Goal: Use online tool/utility: Utilize a website feature to perform a specific function

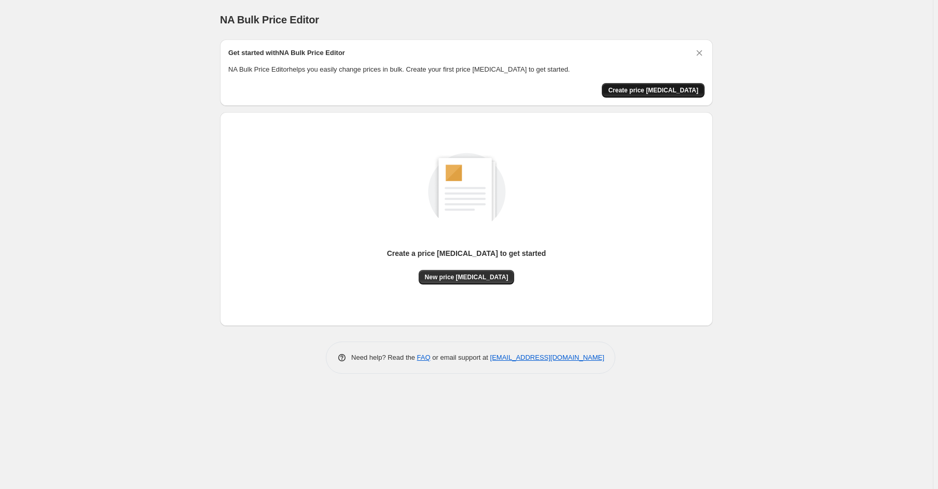
click at [647, 93] on span "Create price [MEDICAL_DATA]" at bounding box center [653, 90] width 90 height 8
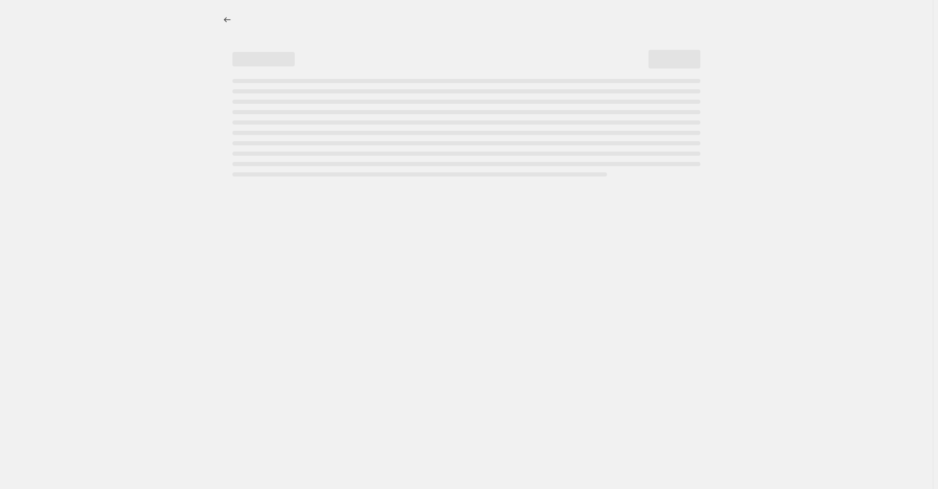
select select "percentage"
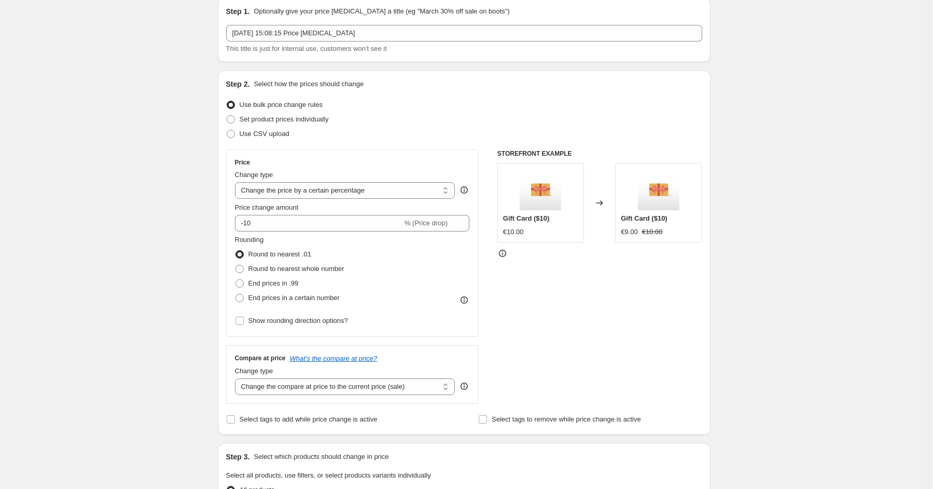
scroll to position [42, 0]
click at [301, 224] on input "-10" at bounding box center [319, 222] width 168 height 17
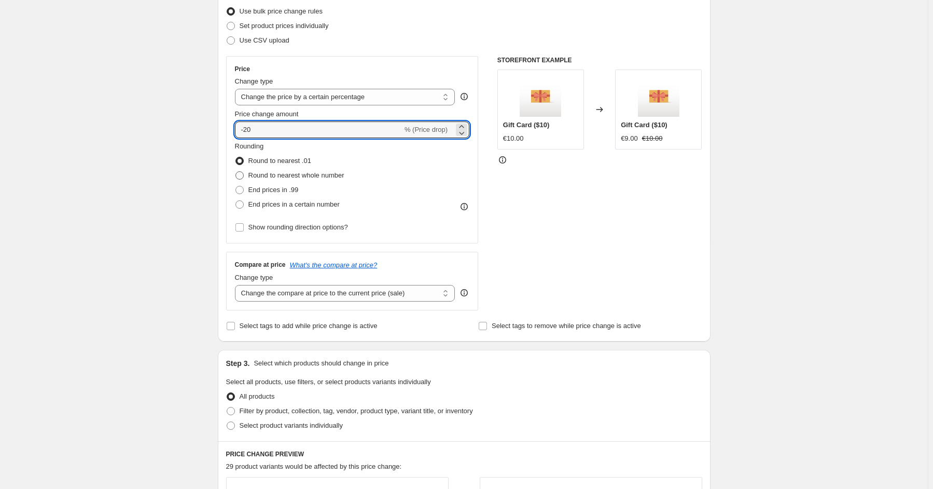
scroll to position [131, 0]
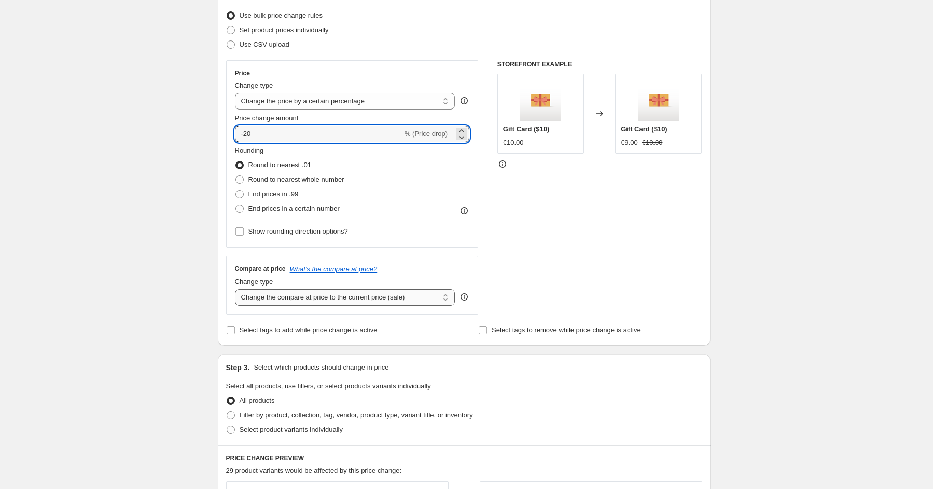
type input "-20"
click at [356, 300] on select "Change the compare at price to the current price (sale) Change the compare at p…" at bounding box center [345, 297] width 221 height 17
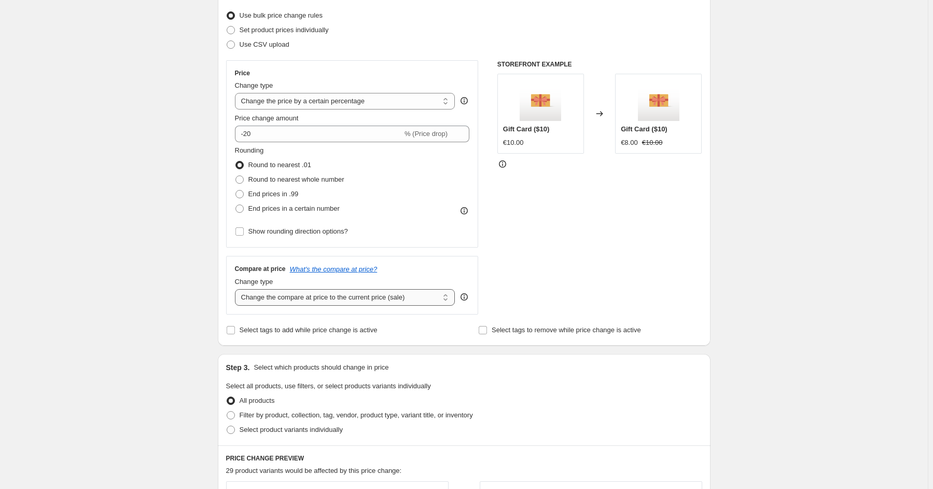
click at [237, 289] on select "Change the compare at price to the current price (sale) Change the compare at p…" at bounding box center [345, 297] width 221 height 17
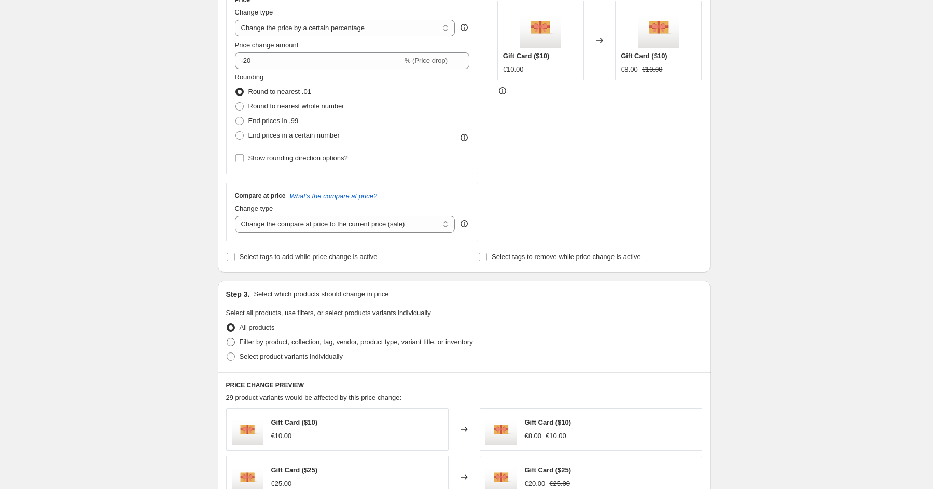
scroll to position [291, 0]
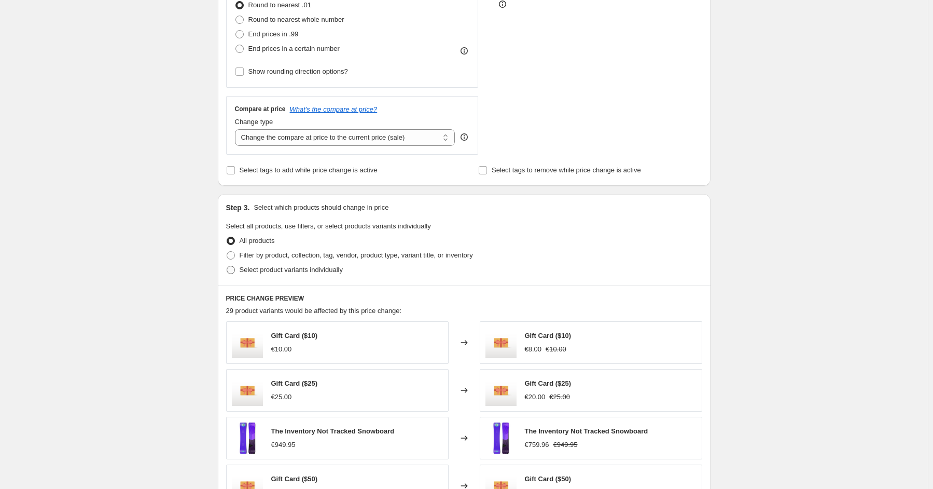
click at [286, 271] on span "Select product variants individually" at bounding box center [291, 270] width 103 height 8
click at [227, 266] on input "Select product variants individually" at bounding box center [227, 266] width 1 height 1
radio input "true"
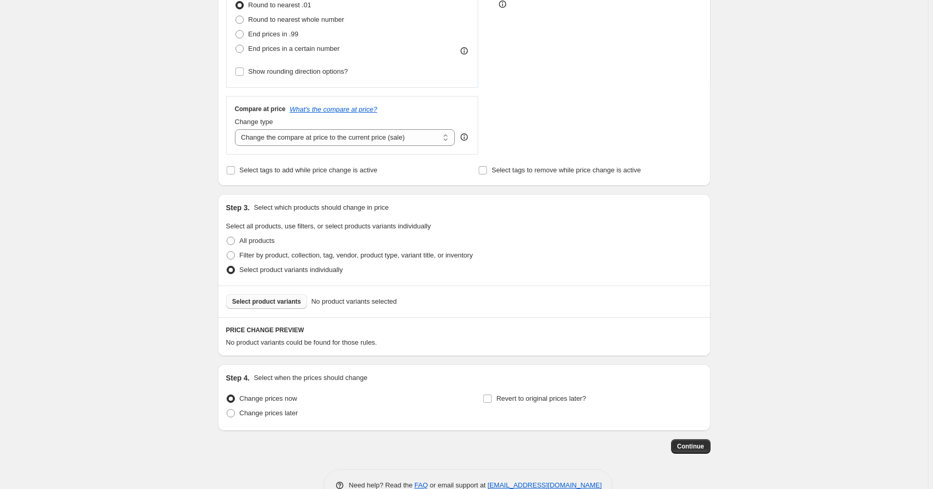
click at [279, 307] on button "Select product variants" at bounding box center [266, 301] width 81 height 15
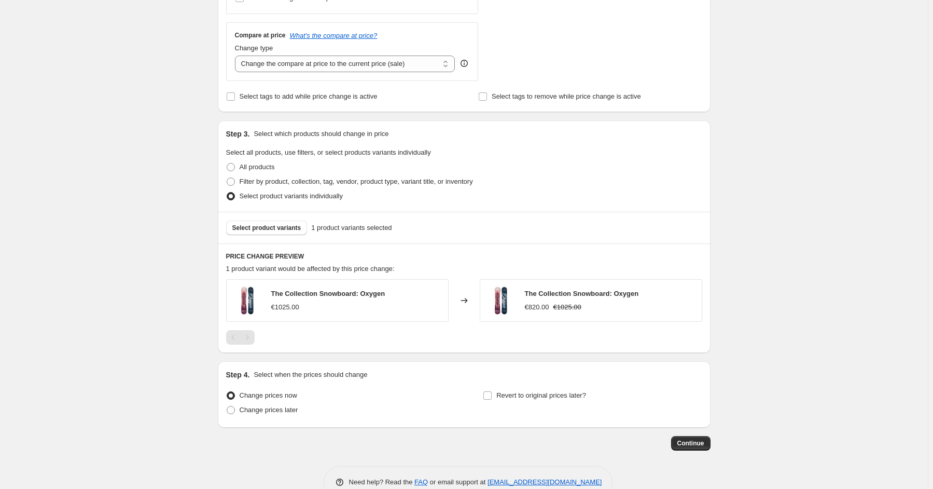
scroll to position [388, 0]
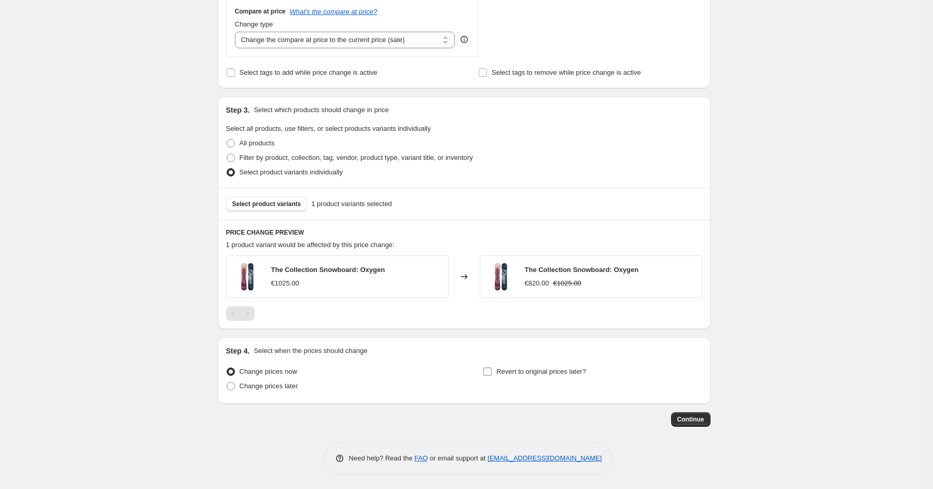
click at [529, 373] on span "Revert to original prices later?" at bounding box center [542, 371] width 90 height 8
click at [492, 373] on input "Revert to original prices later?" at bounding box center [488, 371] width 8 height 8
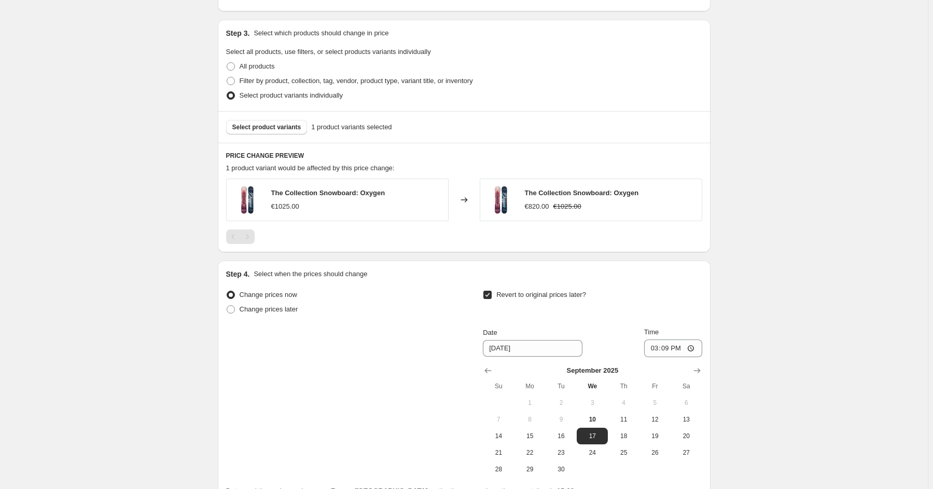
click at [526, 295] on span "Revert to original prices later?" at bounding box center [542, 295] width 90 height 8
click at [492, 295] on input "Revert to original prices later?" at bounding box center [488, 295] width 8 height 8
checkbox input "false"
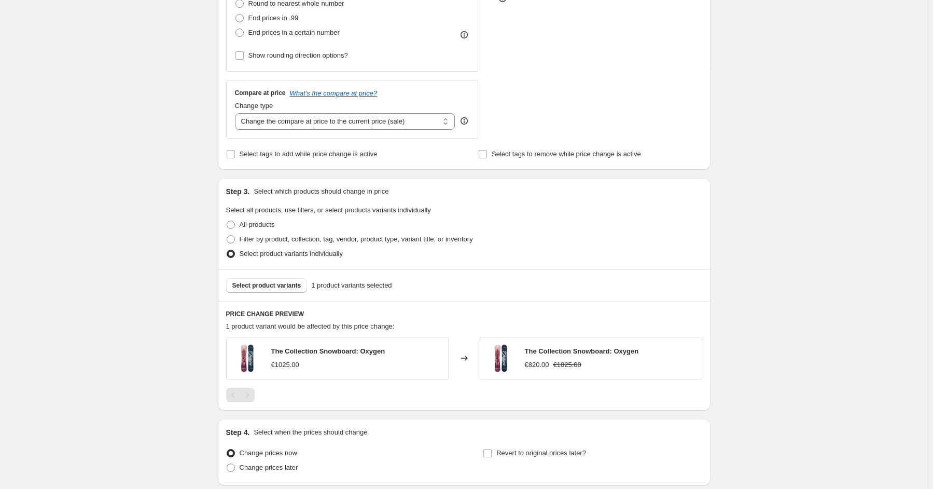
scroll to position [338, 0]
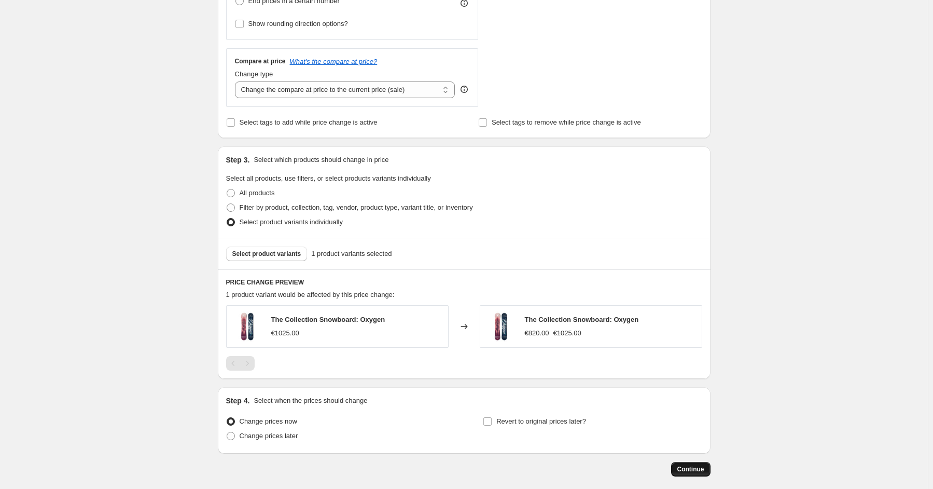
click at [687, 462] on button "Continue" at bounding box center [690, 469] width 39 height 15
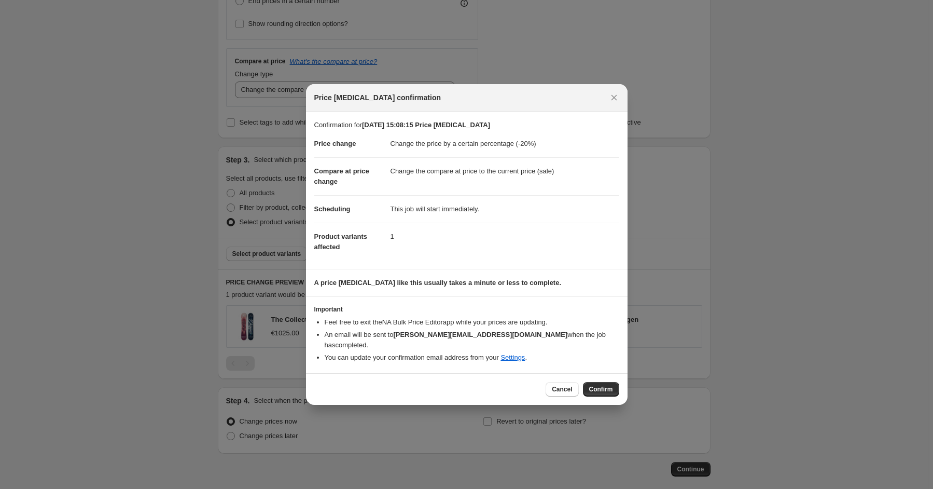
click at [603, 385] on span "Confirm" at bounding box center [601, 389] width 24 height 8
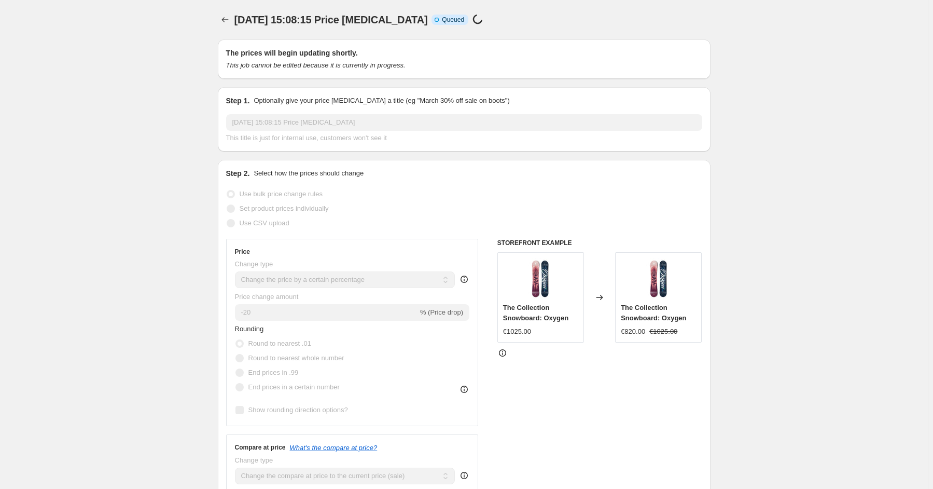
scroll to position [338, 0]
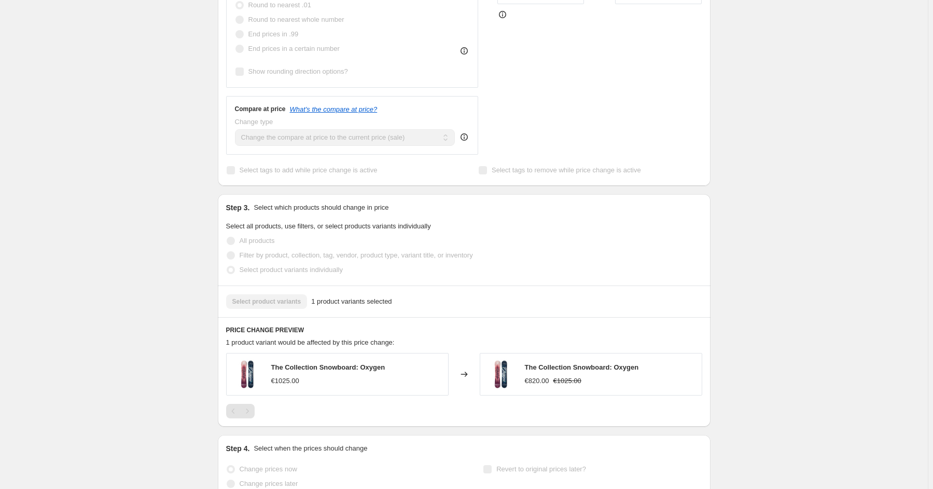
select select "percentage"
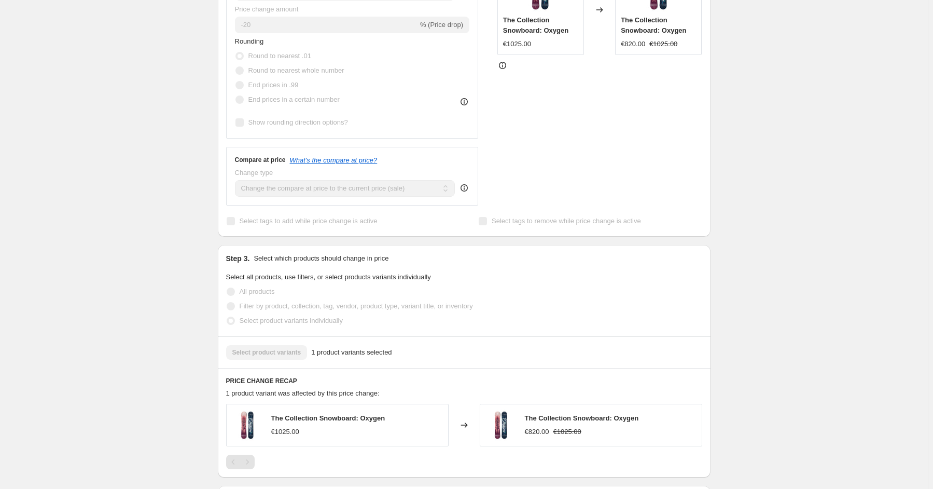
scroll to position [0, 0]
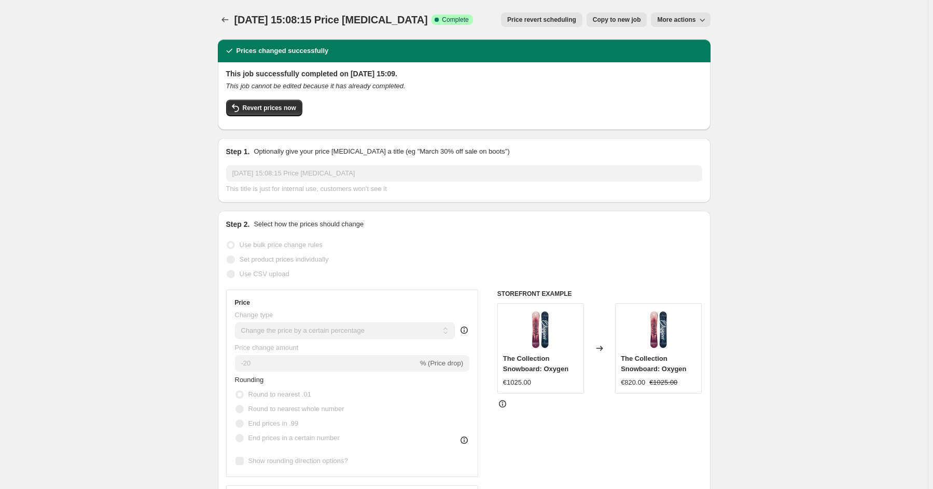
click at [775, 223] on div "[DATE] 15:08:15 Price [MEDICAL_DATA]. This page is ready [DATE] 15:08:15 Price …" at bounding box center [464, 477] width 928 height 954
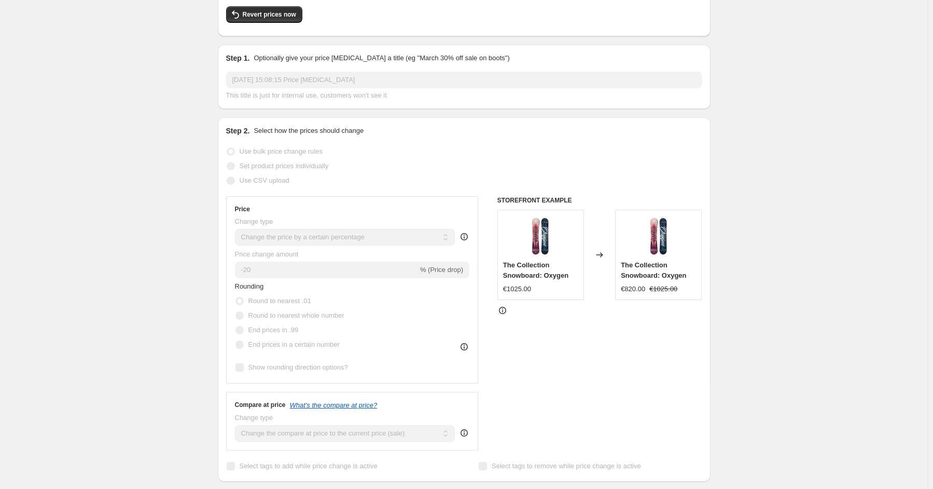
scroll to position [89, 0]
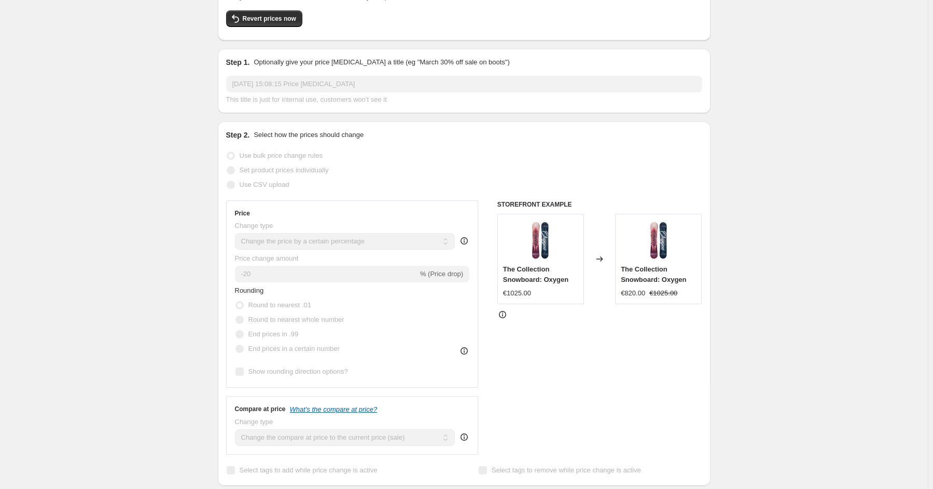
click at [647, 306] on div "STOREFRONT EXAMPLE The Collection Snowboard: Oxygen €1025.00 Changed to The Col…" at bounding box center [600, 327] width 205 height 254
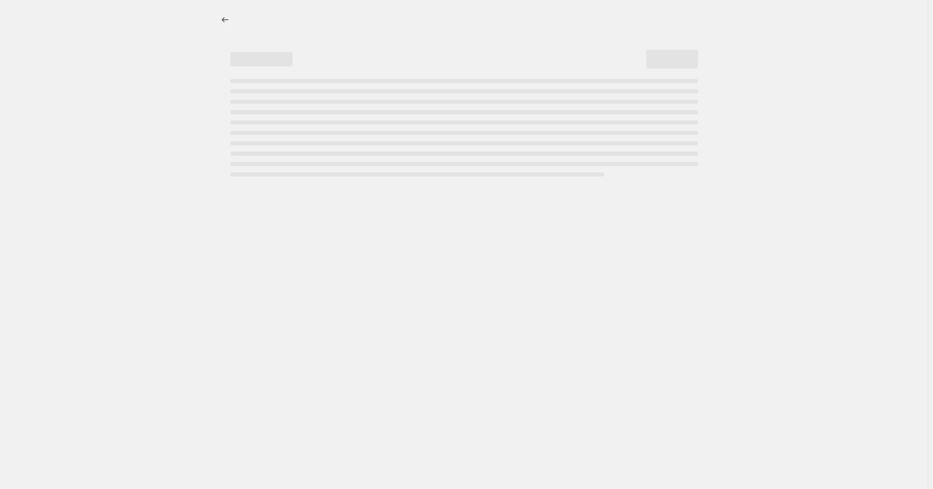
select select "percentage"
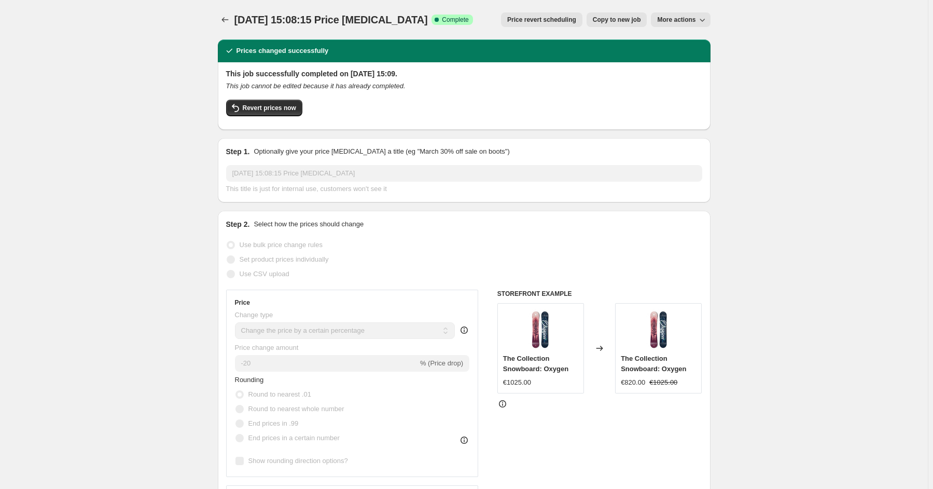
click at [675, 17] on span "More actions" at bounding box center [676, 20] width 38 height 8
click at [733, 94] on div "[DATE] 15:08:15 Price [MEDICAL_DATA]. This page is ready [DATE] 15:08:15 Price …" at bounding box center [464, 477] width 928 height 954
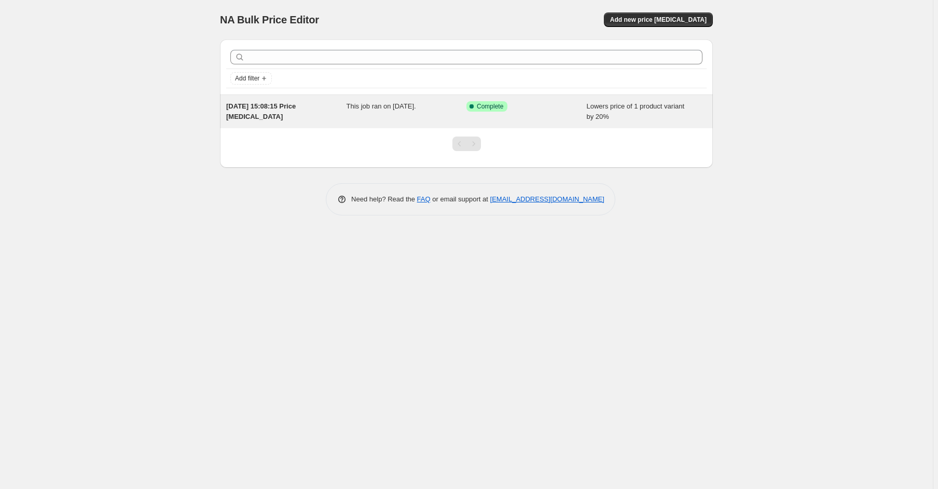
click at [358, 120] on div "This job ran on 10 September 2025." at bounding box center [407, 111] width 120 height 21
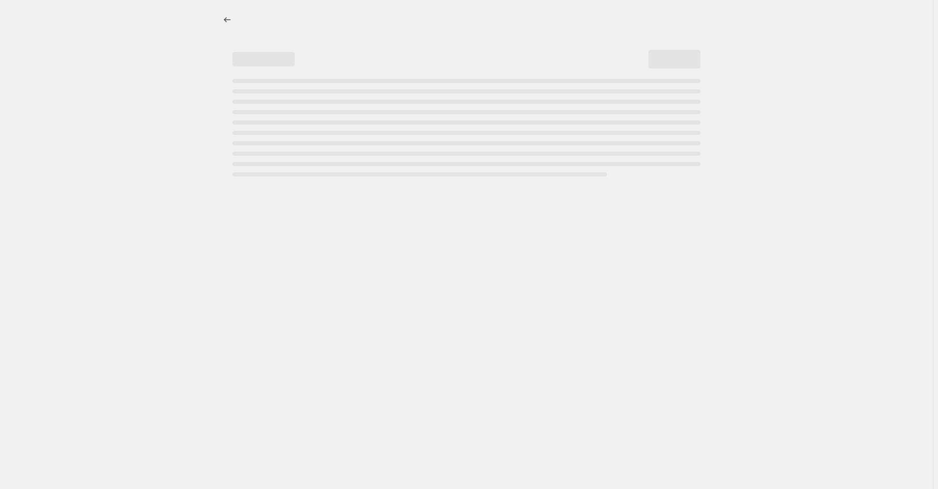
select select "percentage"
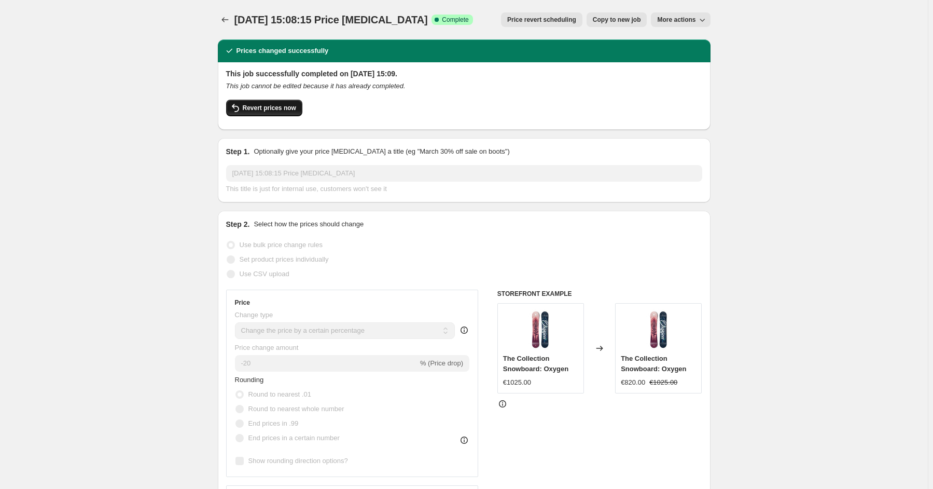
click at [287, 110] on span "Revert prices now" at bounding box center [269, 108] width 53 height 8
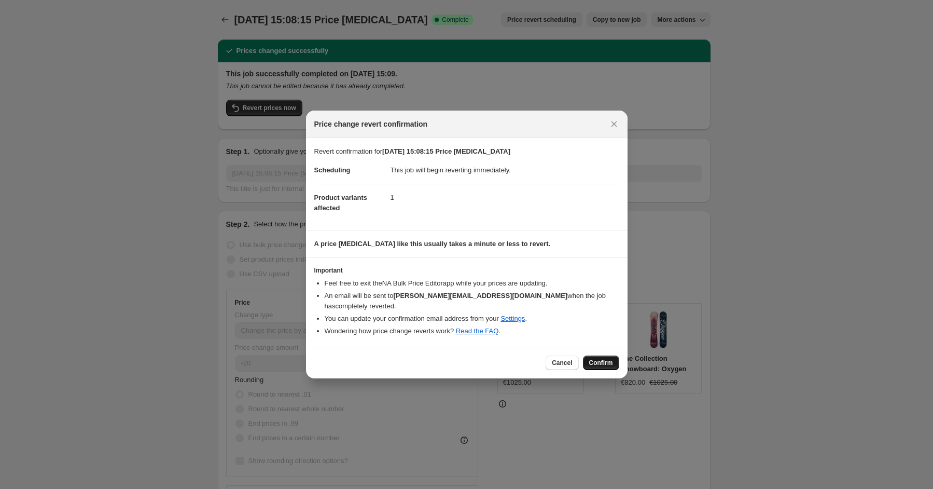
click at [596, 359] on span "Confirm" at bounding box center [601, 363] width 24 height 8
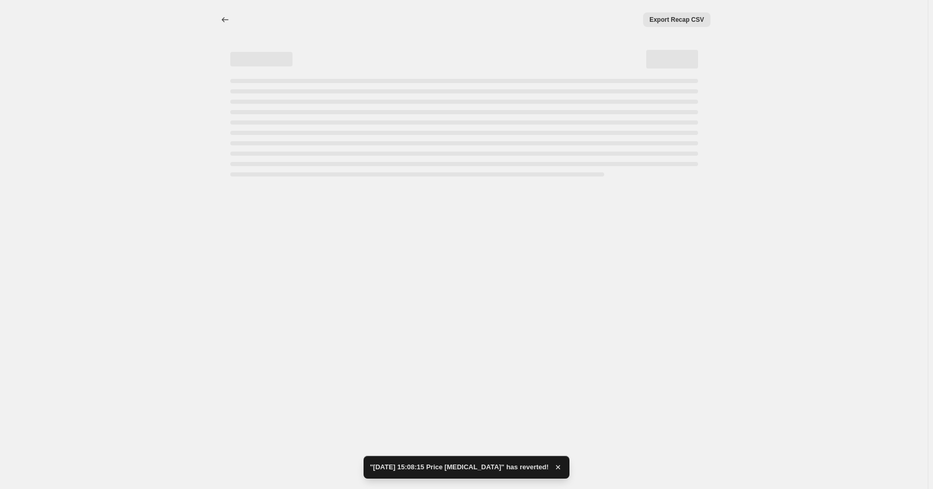
select select "percentage"
